Goal: Contribute content: Contribute content

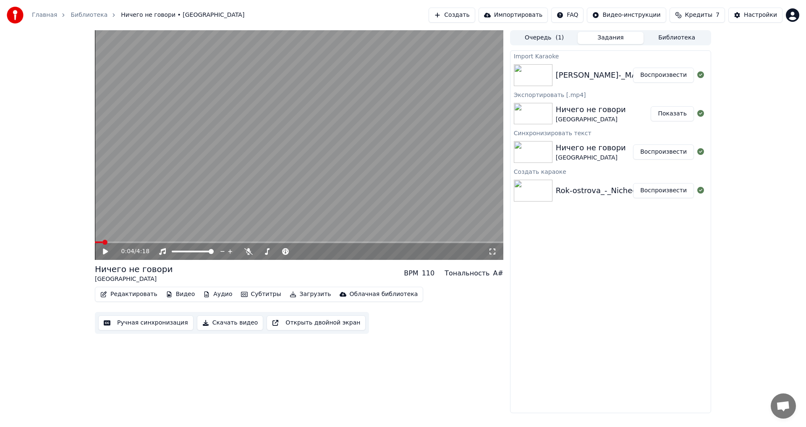
click at [741, 321] on div "0:04 / 4:18 Ничего не говори РОК ОСТРОВА BPM 110 Тональность A# Редактировать В…" at bounding box center [403, 221] width 806 height 383
click at [593, 331] on div "Import [PERSON_NAME]-_MALINOVAYA_LADA Воспроизвести Экспортировать [.mp4] Ничег…" at bounding box center [610, 231] width 201 height 363
click at [103, 252] on icon at bounding box center [105, 252] width 5 height 6
click at [557, 79] on div "[PERSON_NAME]-_MALINOVAYA_LADA" at bounding box center [627, 75] width 142 height 12
click at [105, 252] on icon at bounding box center [105, 251] width 4 height 5
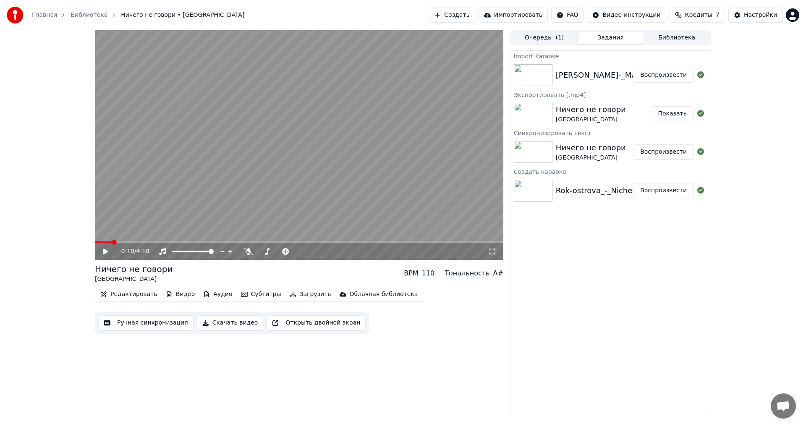
click at [666, 76] on button "Воспроизвести" at bounding box center [663, 75] width 61 height 15
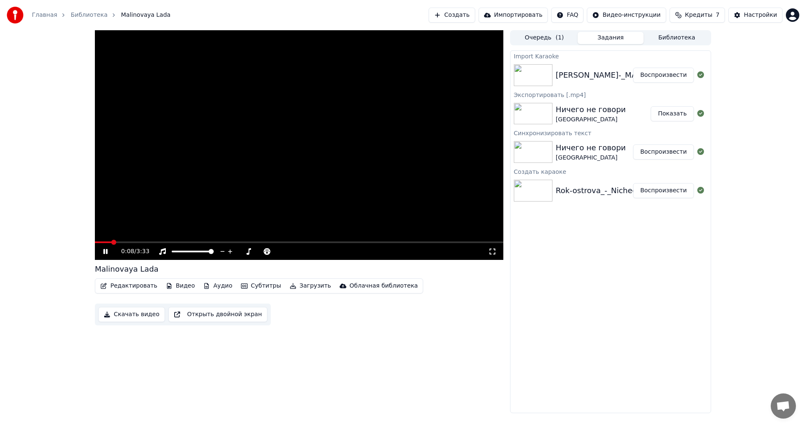
click at [106, 250] on icon at bounding box center [112, 251] width 20 height 7
click at [105, 252] on icon at bounding box center [105, 252] width 5 height 6
click at [104, 251] on icon at bounding box center [105, 251] width 4 height 5
click at [177, 287] on button "Видео" at bounding box center [181, 286] width 36 height 12
click at [321, 359] on div "0:13 / 3:33 Malinovaya Lada Редактировать Видео Аудио Субтитры Загрузить Облачн…" at bounding box center [299, 221] width 409 height 383
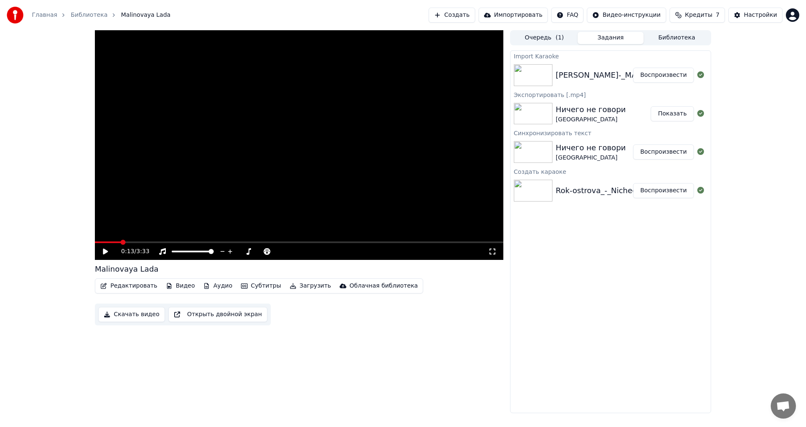
click at [139, 286] on button "Редактировать" at bounding box center [129, 286] width 64 height 12
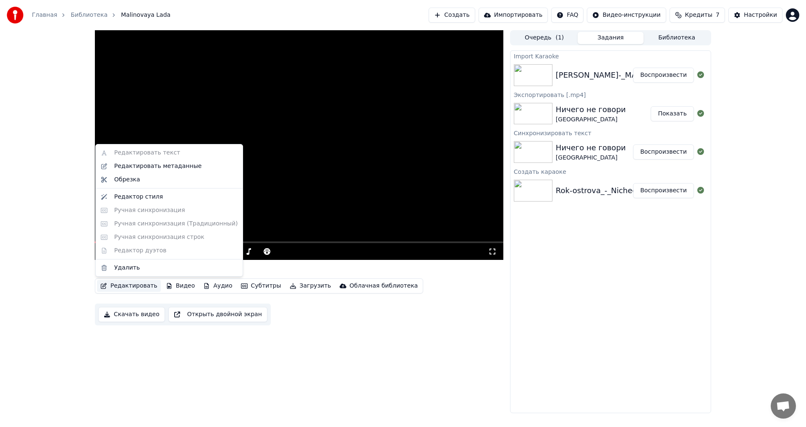
click at [430, 351] on div "0:13 / 3:33 Malinovaya Lada Редактировать Видео Аудио Субтитры Загрузить Облачн…" at bounding box center [299, 221] width 409 height 383
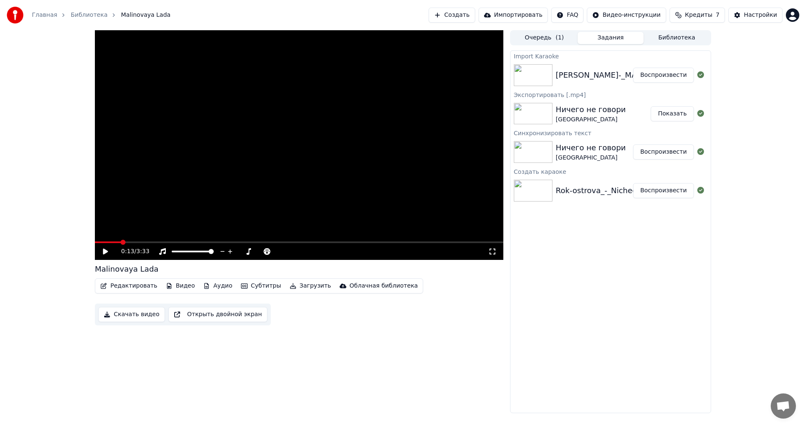
click at [536, 17] on button "Импортировать" at bounding box center [514, 15] width 70 height 15
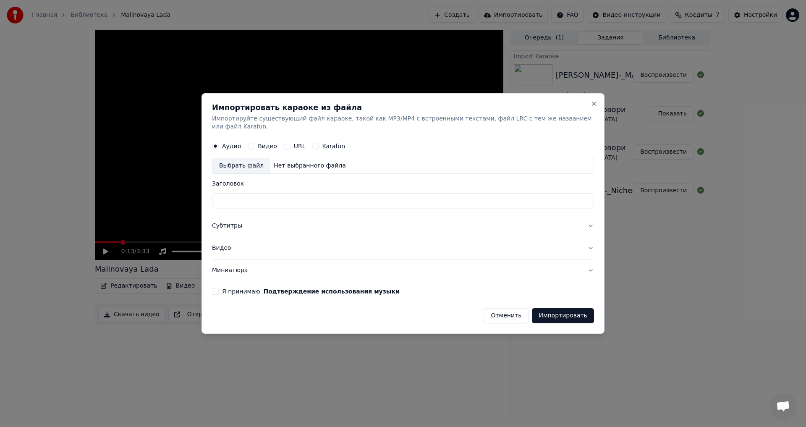
click at [253, 143] on button "Видео" at bounding box center [251, 146] width 7 height 7
click at [222, 143] on div "Аудио" at bounding box center [226, 146] width 29 height 7
click at [216, 143] on button "Аудио" at bounding box center [215, 146] width 7 height 7
click at [252, 143] on button "Видео" at bounding box center [251, 146] width 7 height 7
click at [286, 165] on div "Нет выбранного файла" at bounding box center [309, 166] width 79 height 8
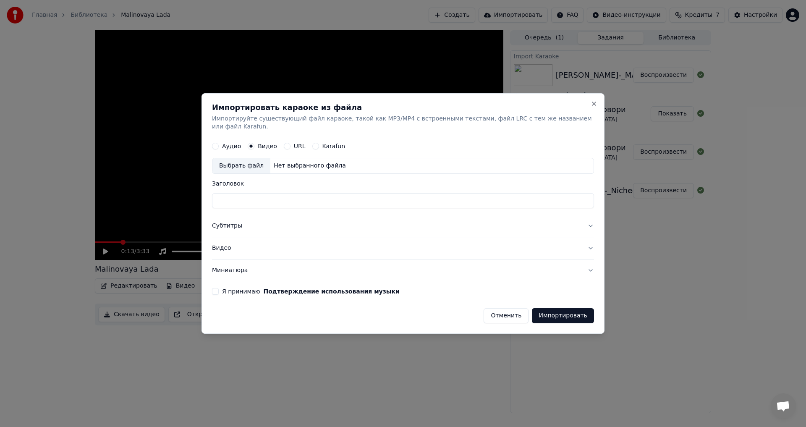
click at [300, 162] on div "Нет выбранного файла" at bounding box center [309, 166] width 79 height 8
click at [224, 144] on label "Аудио" at bounding box center [231, 147] width 19 height 6
click at [219, 143] on button "Аудио" at bounding box center [215, 146] width 7 height 7
click at [300, 162] on div "Нет выбранного файла" at bounding box center [309, 166] width 79 height 8
click at [239, 222] on button "Субтитры" at bounding box center [403, 226] width 382 height 22
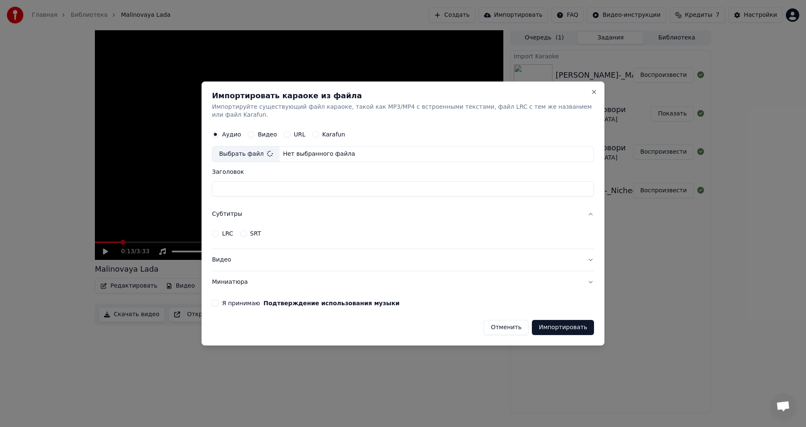
type input "**********"
click at [506, 322] on button "Отменить" at bounding box center [506, 327] width 45 height 15
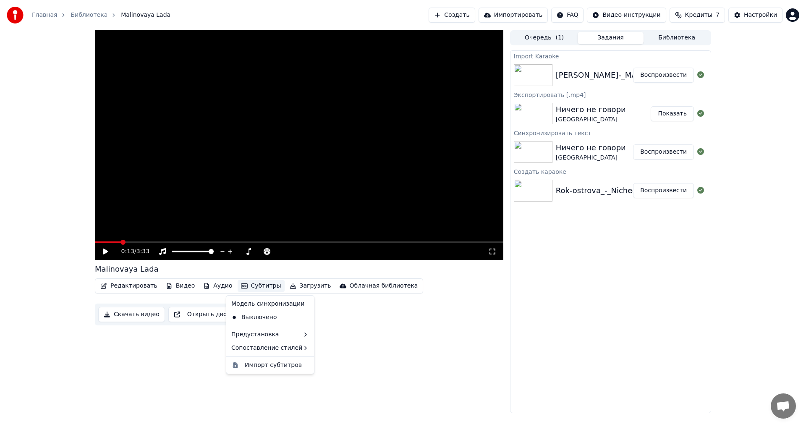
click at [247, 286] on button "Субтитры" at bounding box center [261, 286] width 47 height 12
click at [212, 288] on button "Аудио" at bounding box center [218, 286] width 36 height 12
click at [175, 288] on button "Видео" at bounding box center [181, 286] width 36 height 12
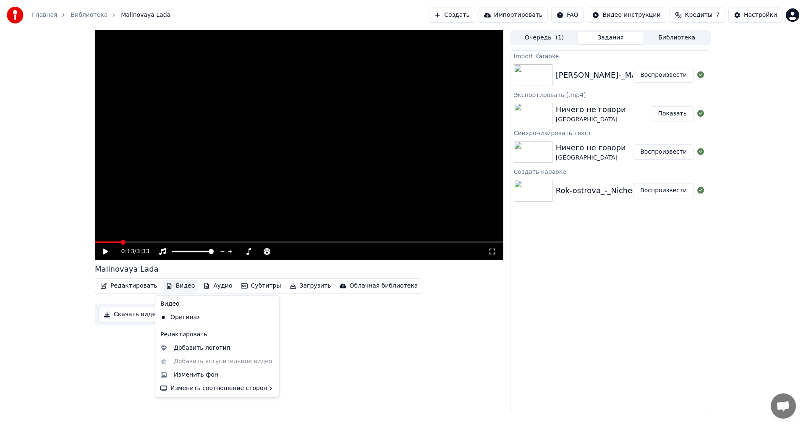
click at [175, 288] on button "Видео" at bounding box center [181, 286] width 36 height 12
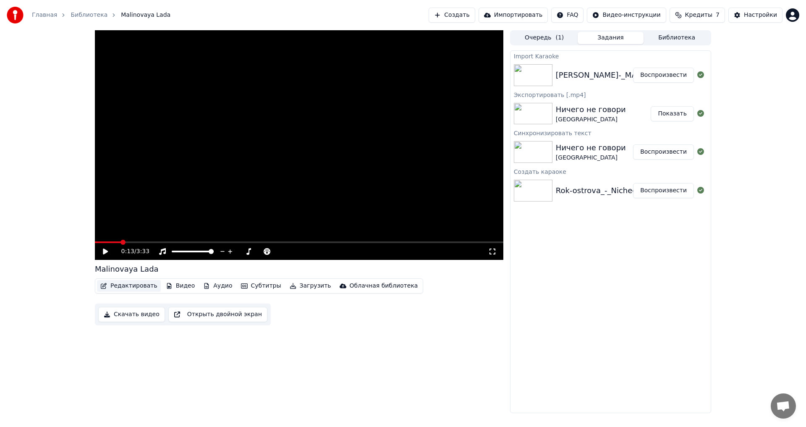
click at [135, 285] on button "Редактировать" at bounding box center [129, 286] width 64 height 12
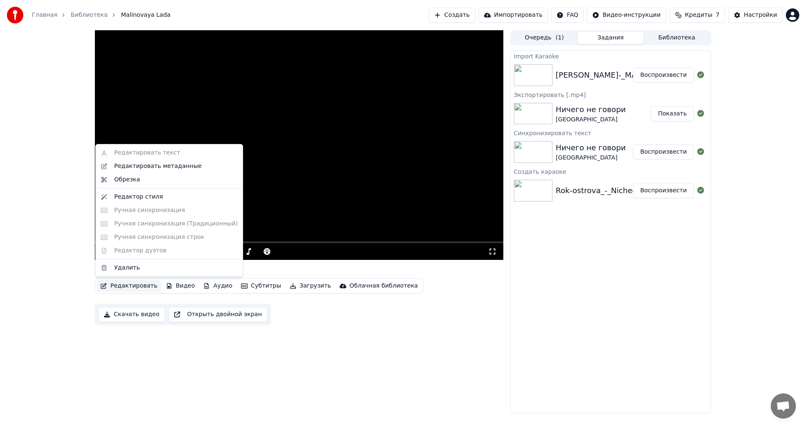
click at [135, 285] on button "Редактировать" at bounding box center [129, 286] width 64 height 12
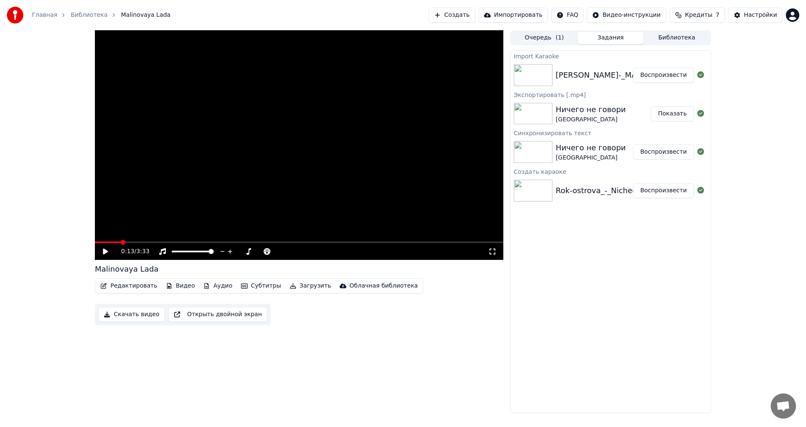
click at [577, 252] on div "Import [PERSON_NAME]-_MALINOVAYA_LADA Воспроизвести Экспортировать [.mp4] Ничег…" at bounding box center [610, 231] width 201 height 363
click at [608, 38] on button "Задания" at bounding box center [611, 38] width 66 height 12
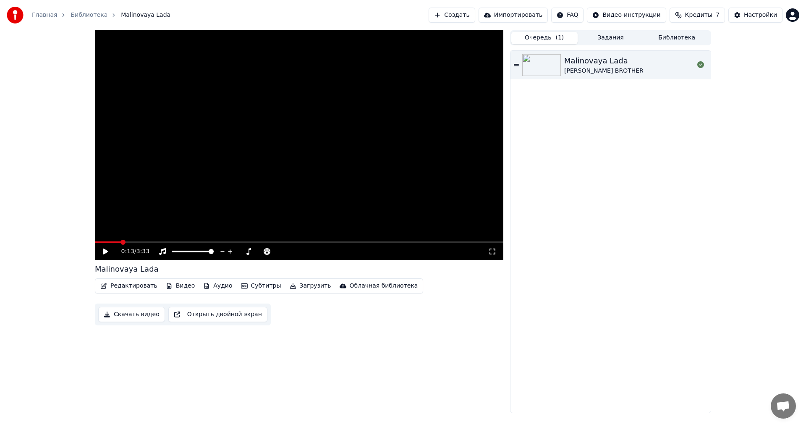
click at [545, 39] on button "Очередь ( 1 )" at bounding box center [544, 38] width 66 height 12
click at [585, 63] on div "Malinovaya Lada" at bounding box center [603, 61] width 79 height 12
click at [612, 35] on button "Задания" at bounding box center [611, 38] width 66 height 12
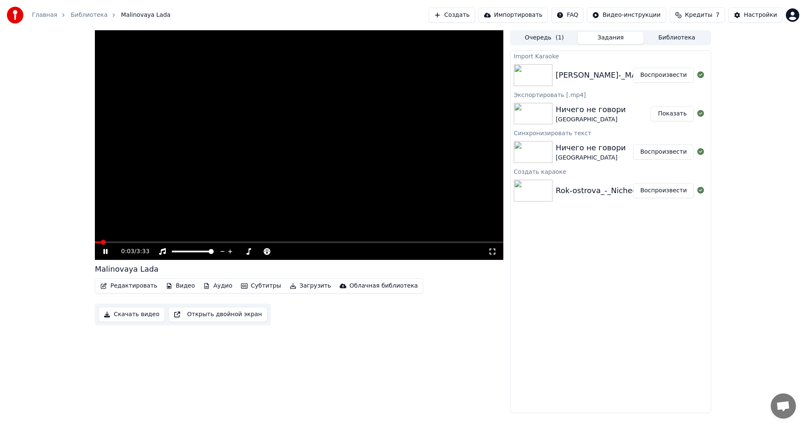
click at [583, 150] on div "Ничего не говори" at bounding box center [591, 148] width 70 height 12
click at [585, 111] on div "Ничего не говори" at bounding box center [591, 110] width 70 height 12
click at [580, 148] on div "Ничего не говори" at bounding box center [591, 148] width 70 height 12
click at [588, 151] on div "Ничего не говори" at bounding box center [591, 148] width 70 height 12
click at [106, 252] on icon at bounding box center [112, 251] width 20 height 7
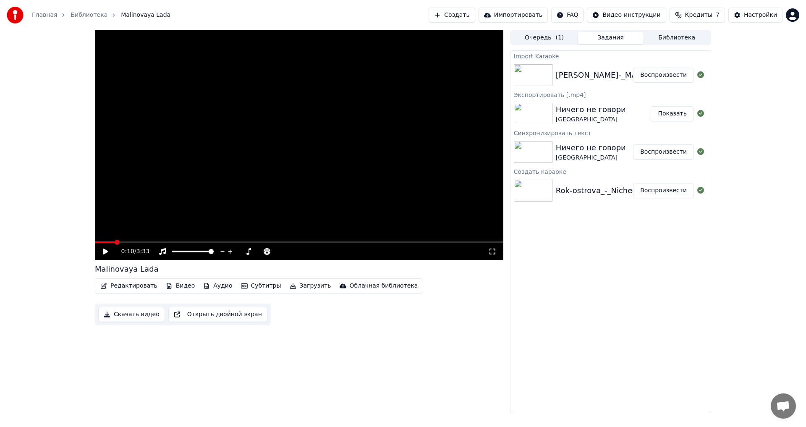
click at [661, 152] on button "Воспроизвести" at bounding box center [663, 151] width 61 height 15
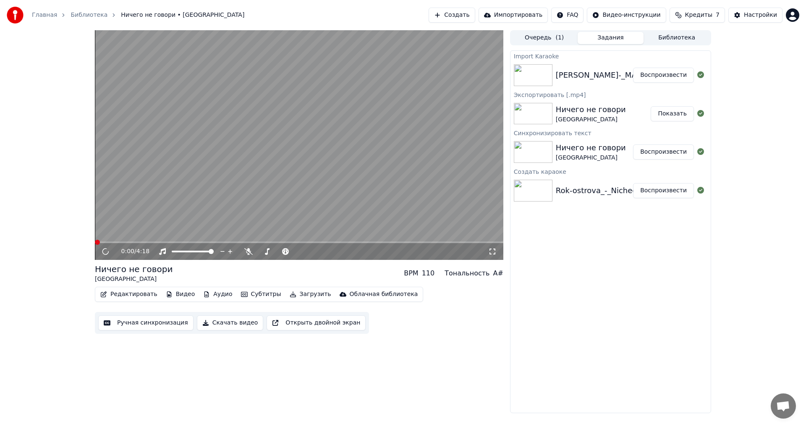
click at [138, 295] on button "Редактировать" at bounding box center [129, 294] width 64 height 12
click at [592, 73] on div "[PERSON_NAME]-_MALINOVAYA_LADA" at bounding box center [627, 75] width 142 height 12
click at [664, 72] on button "Воспроизвести" at bounding box center [663, 75] width 61 height 15
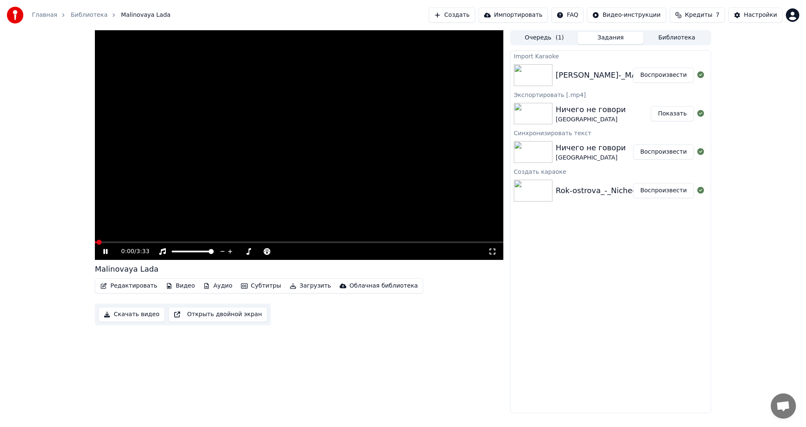
click at [126, 287] on button "Редактировать" at bounding box center [129, 286] width 64 height 12
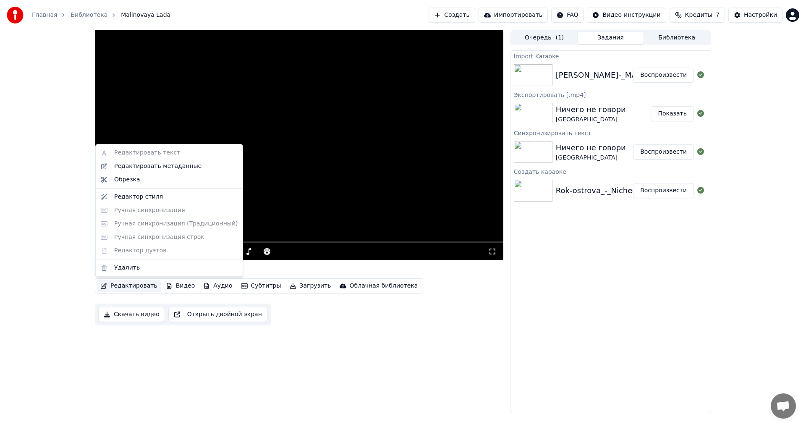
click at [160, 155] on div "Редактировать текст Редактировать метаданные Обрезка Редактор стиля Ручная синх…" at bounding box center [169, 210] width 148 height 133
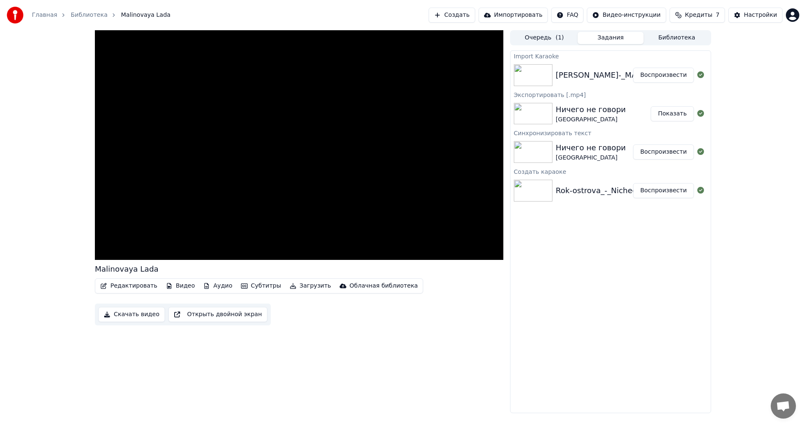
click at [353, 319] on div "Редактировать Видео Аудио Субтитры Загрузить Облачная библиотека Скачать видео …" at bounding box center [299, 301] width 409 height 47
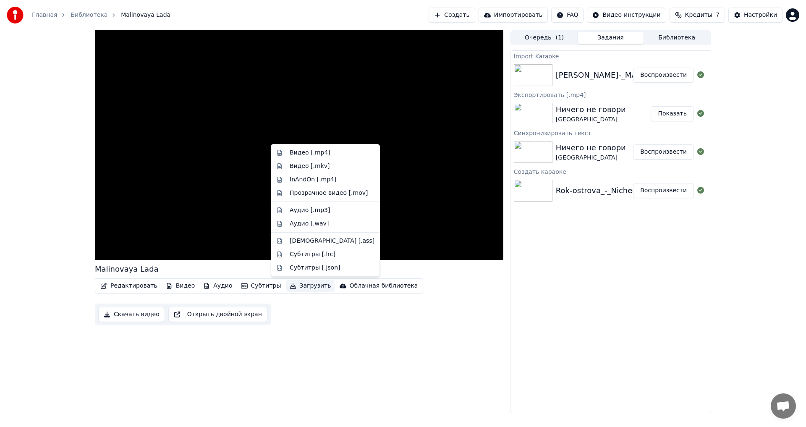
click at [296, 286] on button "Загрузить" at bounding box center [310, 286] width 48 height 12
click at [297, 317] on div "Редактировать Видео Аудио Субтитры Загрузить Облачная библиотека Скачать видео …" at bounding box center [299, 301] width 409 height 47
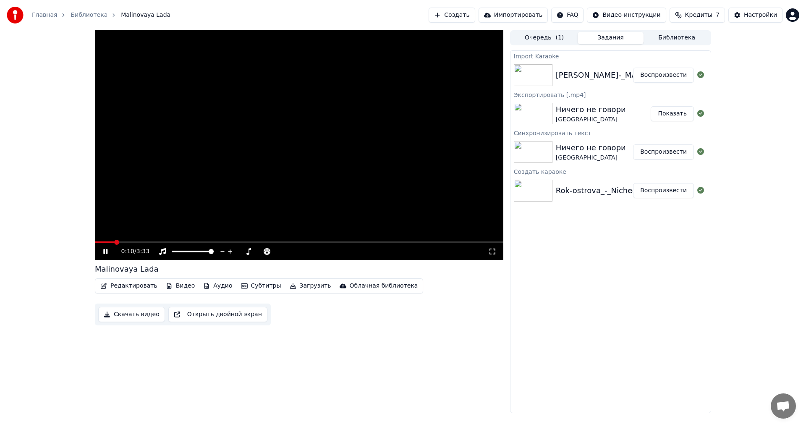
click at [105, 251] on icon at bounding box center [105, 251] width 4 height 5
click at [459, 15] on button "Создать" at bounding box center [452, 15] width 46 height 15
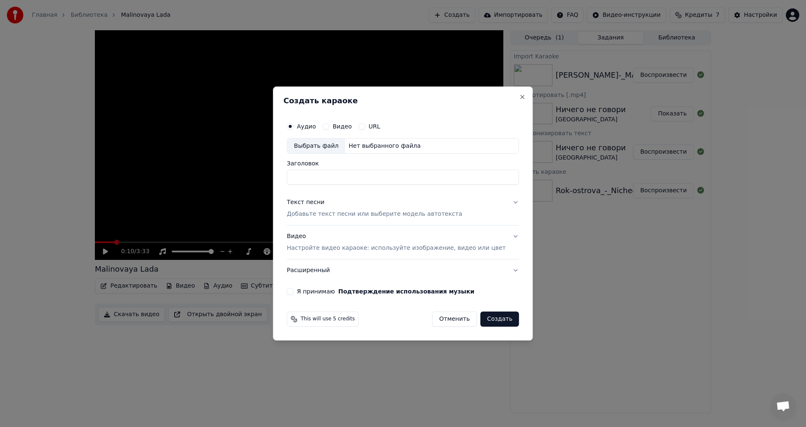
click at [379, 148] on div "Нет выбранного файла" at bounding box center [384, 146] width 79 height 8
drag, startPoint x: 417, startPoint y: 179, endPoint x: 462, endPoint y: 176, distance: 44.6
click at [462, 176] on input "**********" at bounding box center [403, 177] width 232 height 15
type input "**********"
click at [337, 215] on p "Добавьте текст песни или выберите модель автотекста" at bounding box center [375, 214] width 176 height 8
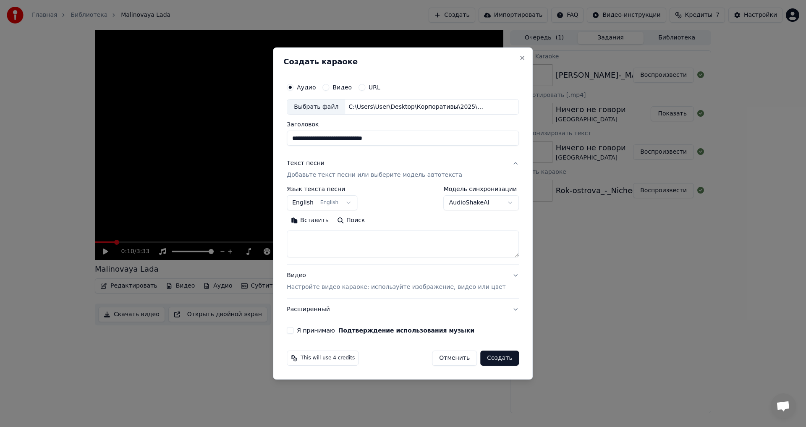
click at [415, 244] on textarea at bounding box center [403, 244] width 232 height 27
paste textarea "**********"
type textarea "**********"
click at [294, 330] on button "Я принимаю Подтверждение использования музыки" at bounding box center [290, 330] width 7 height 7
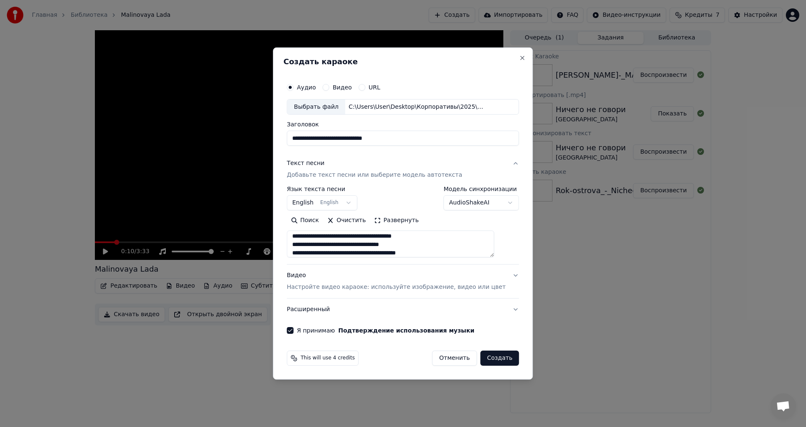
click at [495, 360] on button "Создать" at bounding box center [499, 358] width 39 height 15
select select "**"
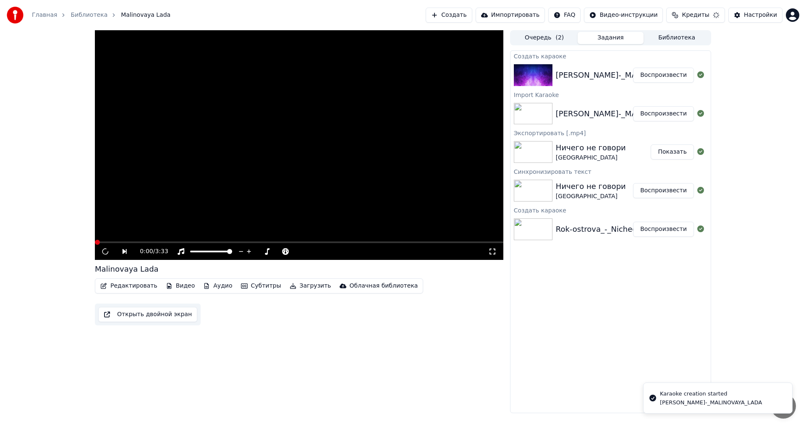
scroll to position [0, 0]
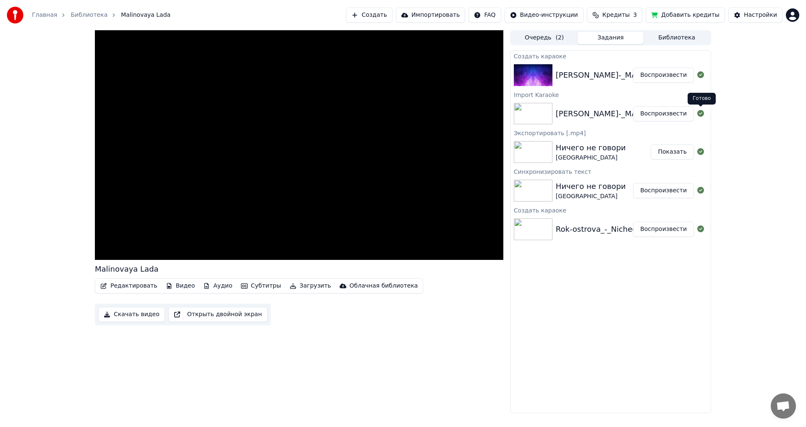
click at [702, 113] on icon at bounding box center [701, 113] width 7 height 7
click at [700, 115] on icon at bounding box center [701, 113] width 7 height 7
click at [618, 80] on div "[PERSON_NAME]-_MALINOVAYA_LADA" at bounding box center [627, 75] width 142 height 12
click at [654, 76] on button "Воспроизвести" at bounding box center [663, 75] width 61 height 15
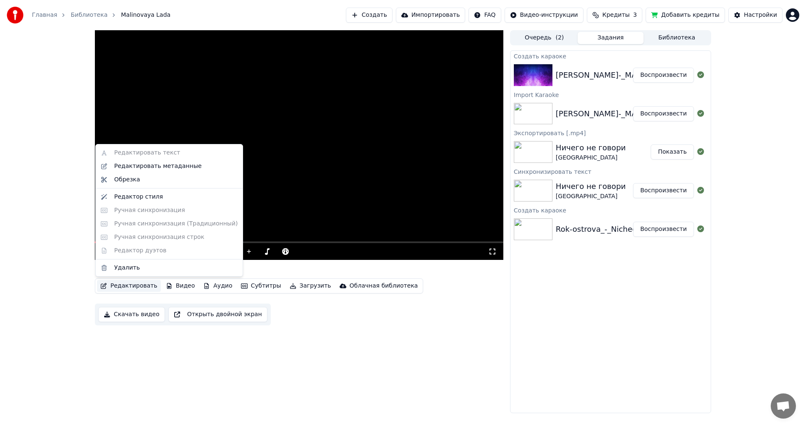
click at [138, 286] on button "Редактировать" at bounding box center [129, 286] width 64 height 12
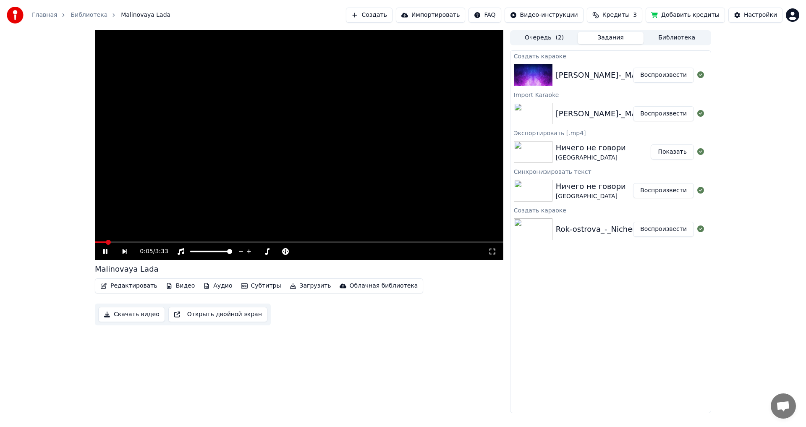
click at [494, 308] on div "Редактировать Видео Аудио Субтитры Загрузить Облачная библиотека Скачать видео …" at bounding box center [299, 301] width 409 height 47
click at [574, 76] on div "[PERSON_NAME]-_MALINOVAYA_LADA" at bounding box center [627, 75] width 142 height 12
click at [575, 69] on div "[PERSON_NAME]-_MALINOVAYA_LADA" at bounding box center [627, 75] width 142 height 12
click at [666, 75] on button "Воспроизвести" at bounding box center [663, 75] width 61 height 15
click at [123, 289] on button "Редактировать" at bounding box center [129, 286] width 64 height 12
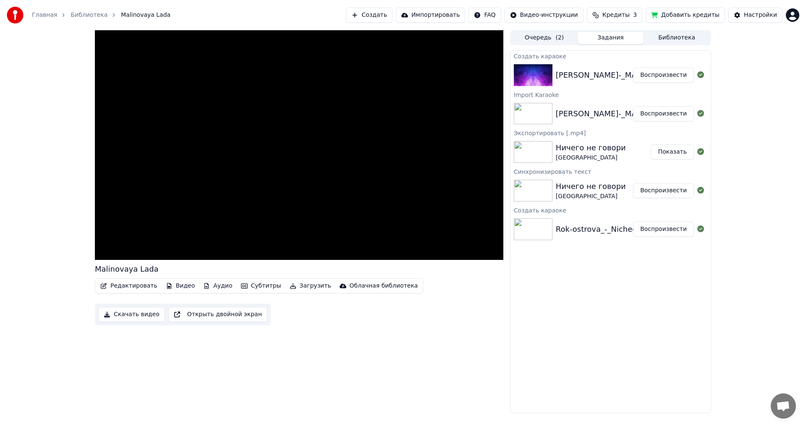
click at [626, 336] on div "Создать [PERSON_NAME]-_MALINOVAYA_LADA Воспроизвести Import Karaoke [PERSON_NAM…" at bounding box center [610, 231] width 201 height 363
click at [577, 77] on div "[PERSON_NAME]-_MALINOVAYA_LADA" at bounding box center [627, 75] width 142 height 12
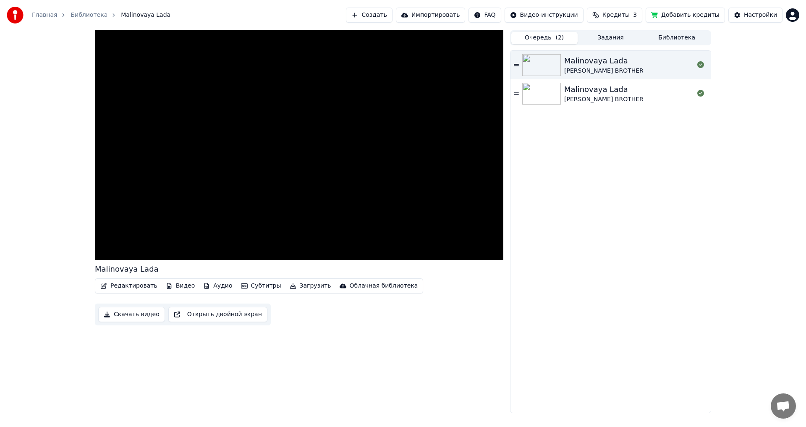
click at [549, 36] on button "Очередь ( 2 )" at bounding box center [544, 38] width 66 height 12
click at [613, 66] on div "Malinovaya Lada" at bounding box center [603, 61] width 79 height 12
click at [171, 241] on span at bounding box center [299, 242] width 409 height 2
click at [602, 96] on div "[PERSON_NAME] BROTHER" at bounding box center [603, 99] width 79 height 8
click at [210, 241] on video at bounding box center [299, 145] width 409 height 230
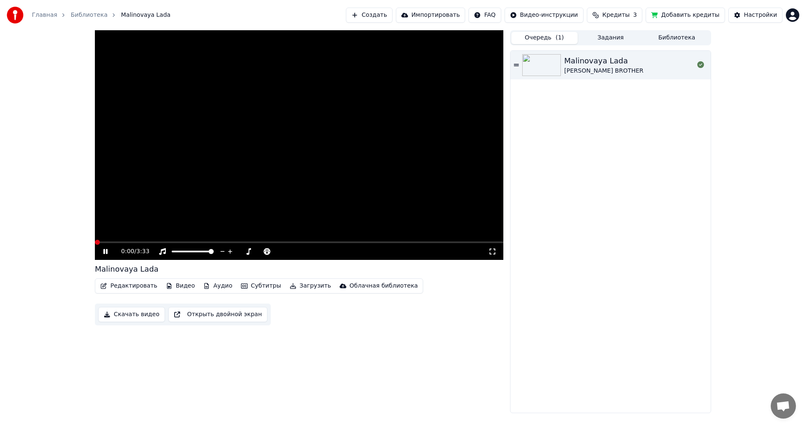
click at [208, 242] on span at bounding box center [299, 242] width 409 height 2
click at [207, 176] on video at bounding box center [299, 145] width 409 height 230
click at [624, 39] on button "Задания" at bounding box center [611, 38] width 66 height 12
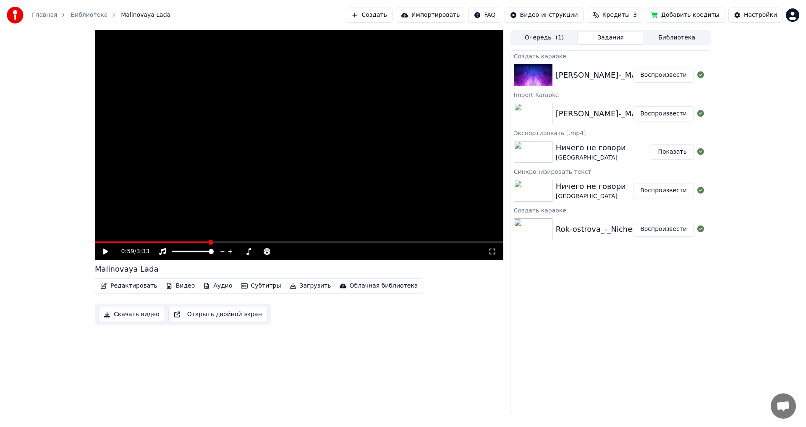
click at [665, 37] on button "Библиотека" at bounding box center [677, 38] width 66 height 12
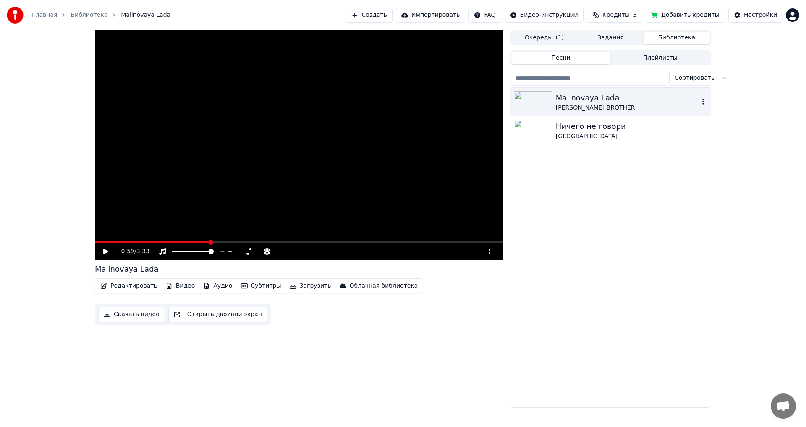
click at [589, 105] on div "[PERSON_NAME] BROTHER" at bounding box center [627, 108] width 143 height 8
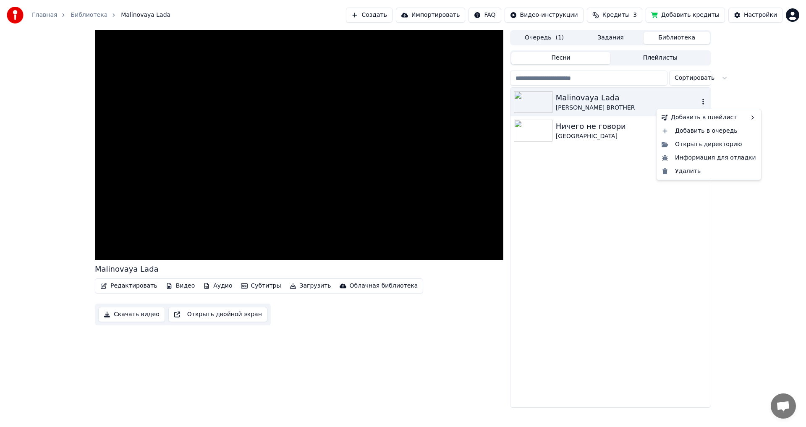
click at [705, 102] on icon "button" at bounding box center [703, 101] width 8 height 7
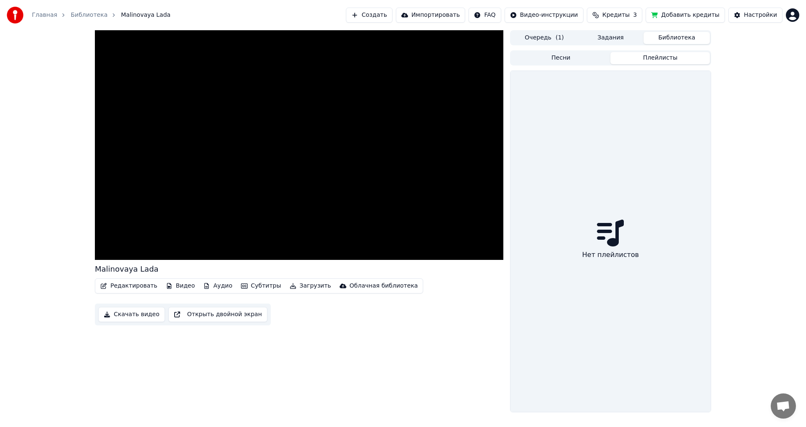
click at [659, 60] on button "Плейлисты" at bounding box center [661, 58] width 100 height 12
click at [583, 56] on button "Песни" at bounding box center [561, 58] width 100 height 12
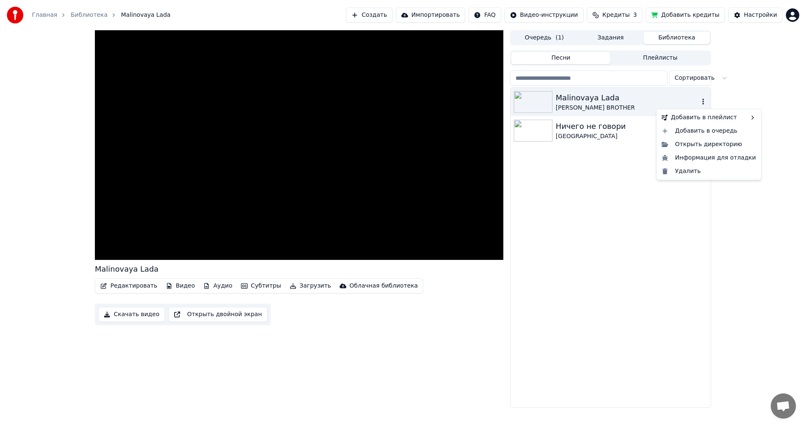
click at [704, 102] on icon "button" at bounding box center [703, 101] width 8 height 7
click at [703, 117] on div "Добавить в плейлист" at bounding box center [708, 117] width 101 height 13
click at [634, 120] on div "Новый плейлист" at bounding box center [627, 119] width 71 height 13
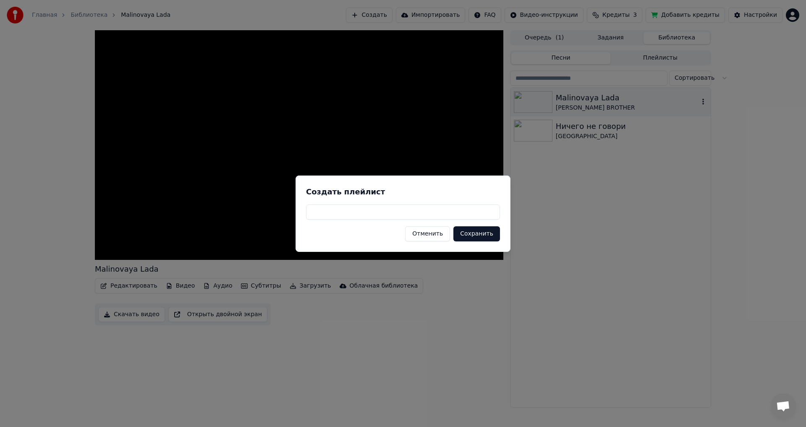
click at [434, 234] on button "Отменить" at bounding box center [427, 233] width 45 height 15
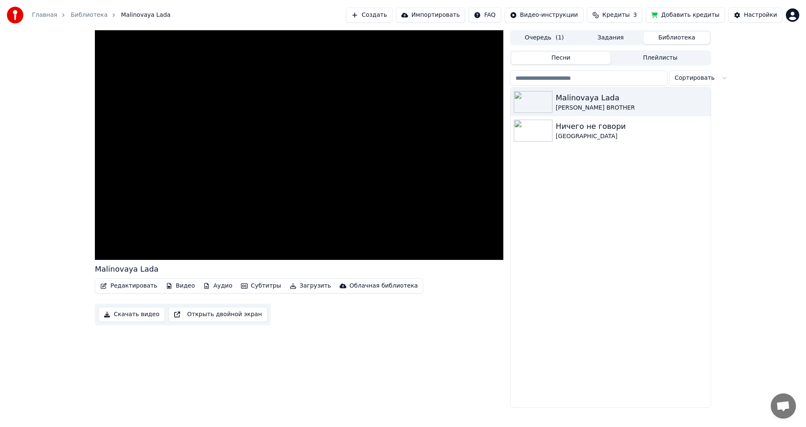
click at [593, 202] on div "[PERSON_NAME] BROTHER [PERSON_NAME] не говори [GEOGRAPHIC_DATA]" at bounding box center [611, 248] width 200 height 320
click at [692, 16] on button "Добавить кредиты" at bounding box center [685, 15] width 79 height 15
click at [629, 15] on span "Кредиты" at bounding box center [616, 15] width 27 height 8
click at [695, 16] on button "Добавить кредиты" at bounding box center [685, 15] width 79 height 15
click at [551, 236] on div "[PERSON_NAME] BROTHER [PERSON_NAME] не говори [GEOGRAPHIC_DATA]" at bounding box center [611, 248] width 200 height 320
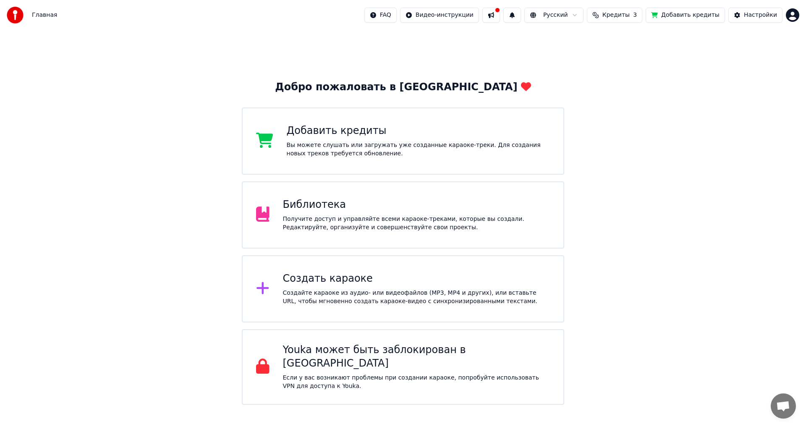
click at [283, 293] on div "Создайте караоке из аудио- или видеофайлов (MP3, MP4 и других), или вставьте UR…" at bounding box center [416, 297] width 267 height 17
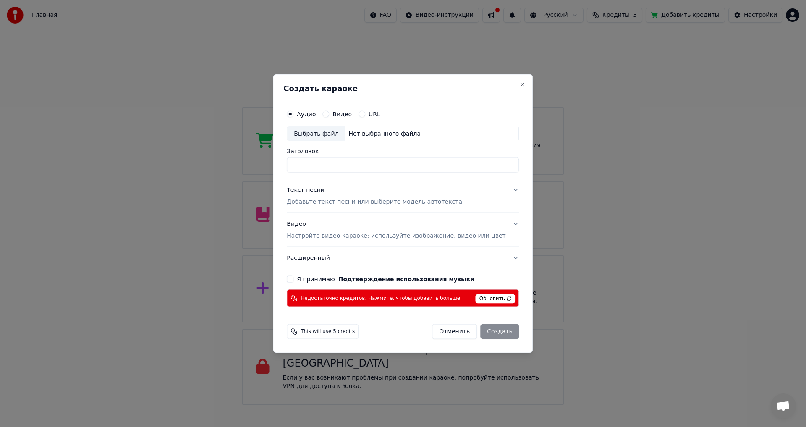
click at [483, 301] on span "Обновить" at bounding box center [496, 298] width 40 height 9
click at [438, 332] on button "Отменить" at bounding box center [454, 331] width 45 height 15
